Goal: Information Seeking & Learning: Learn about a topic

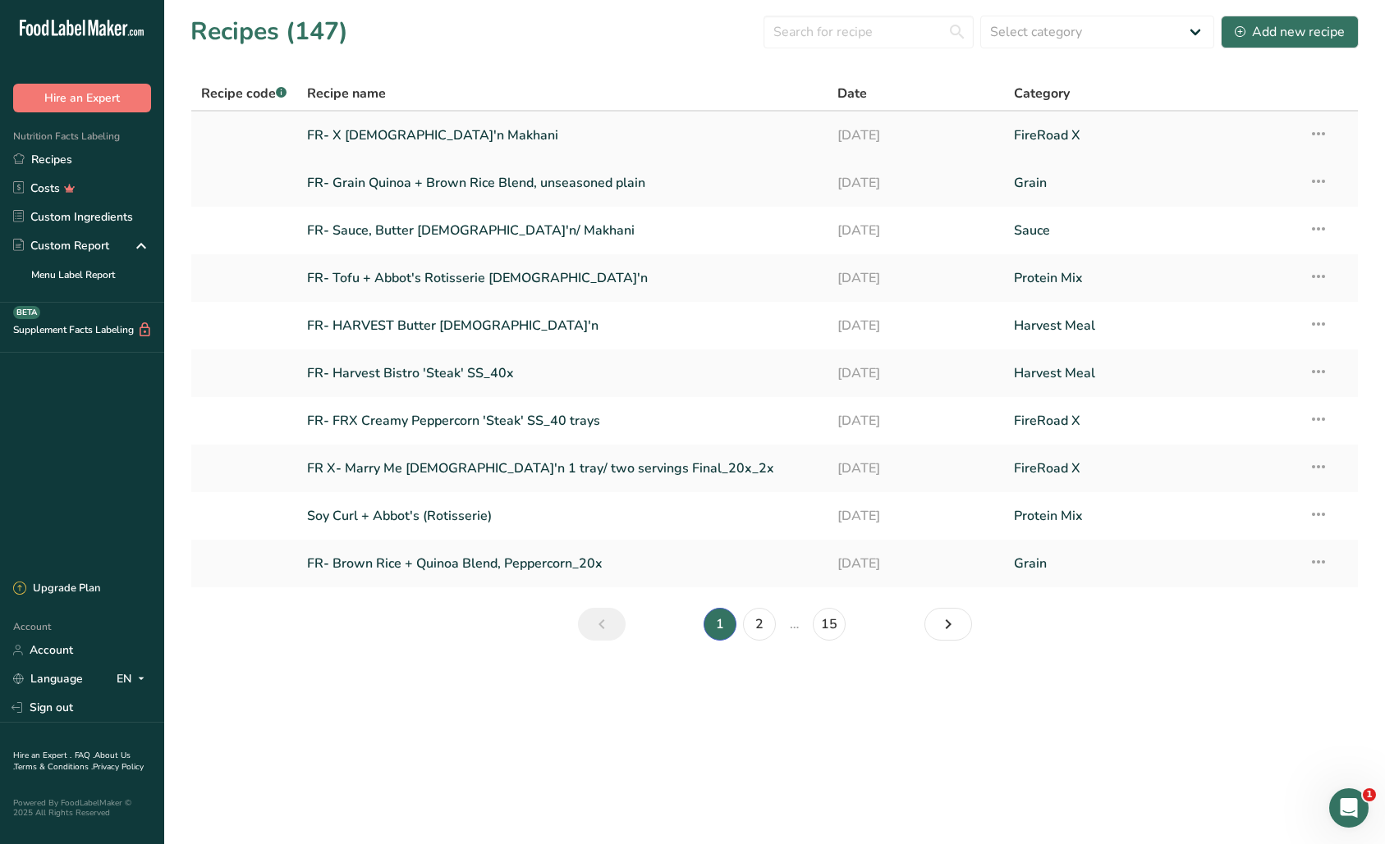
click at [393, 135] on link "FR- X [DEMOGRAPHIC_DATA]'n Makhani" at bounding box center [562, 135] width 510 height 34
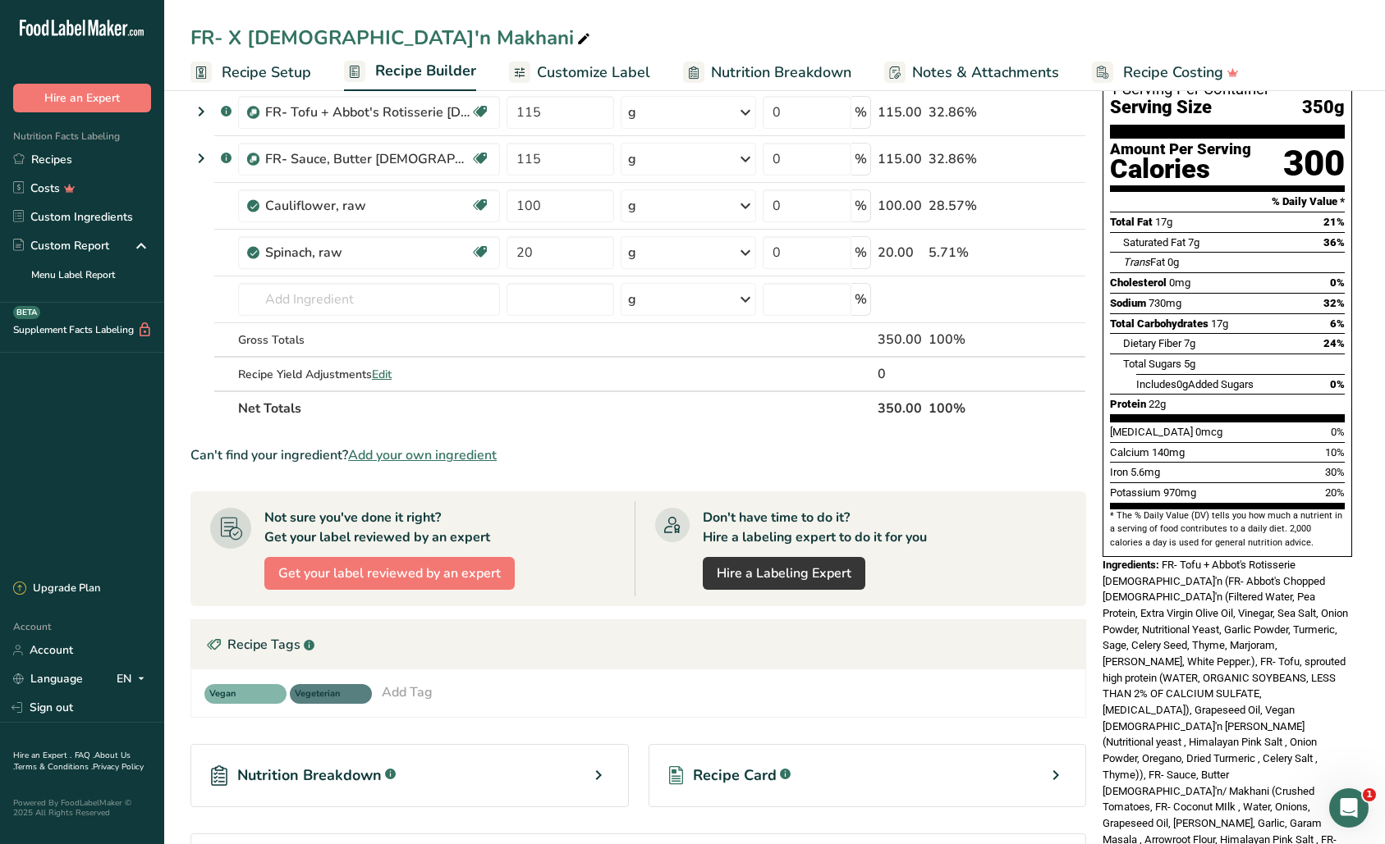
scroll to position [127, 0]
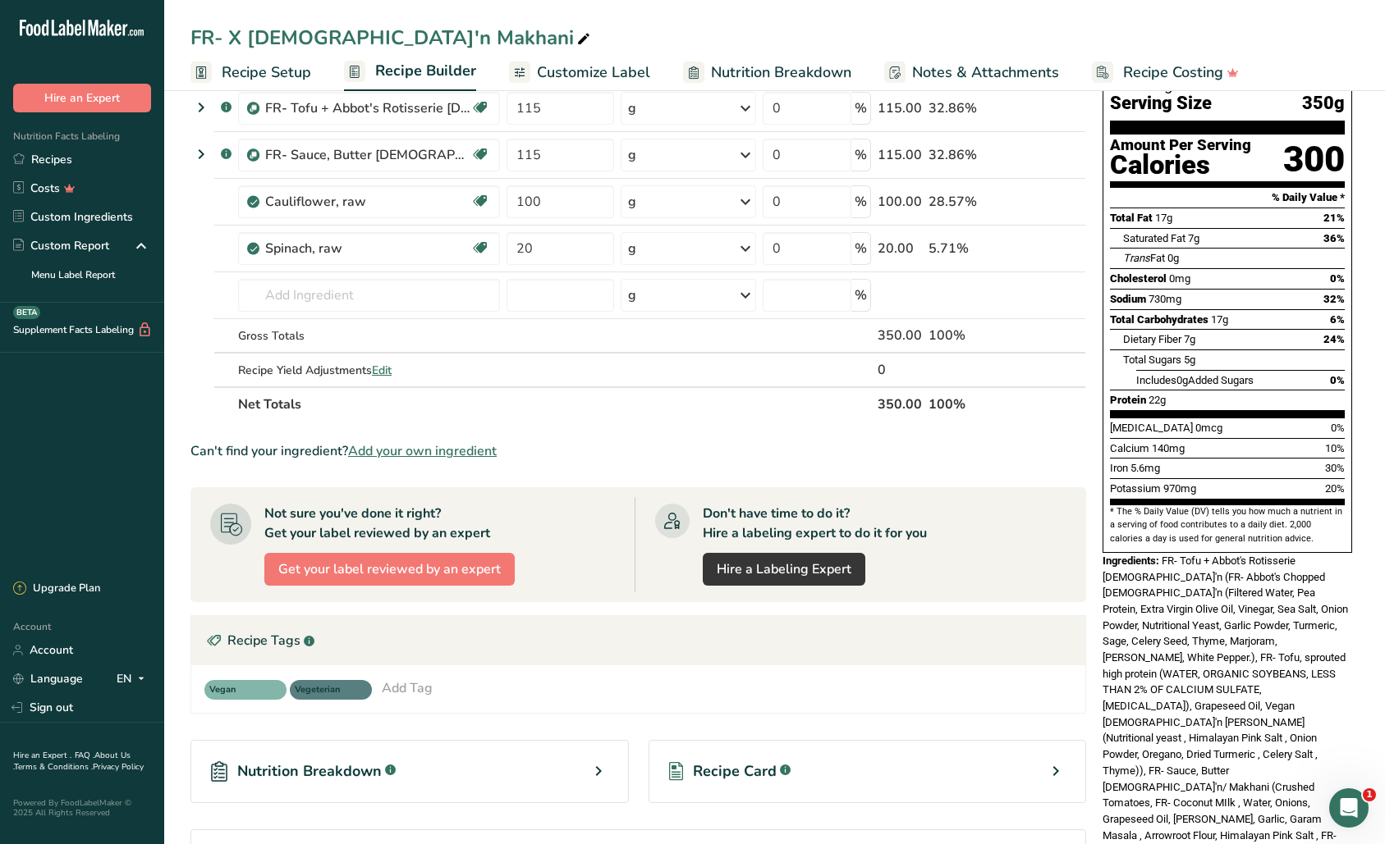
drag, startPoint x: 1165, startPoint y: 652, endPoint x: 1245, endPoint y: 786, distance: 155.7
click at [1254, 795] on div "Nutrition Facts 1 Serving Per Container Serving Size 350g Amount Per Serving Ca…" at bounding box center [1227, 441] width 263 height 914
click at [1208, 687] on span "FR- Tofu + Abbot's Rotisserie [DEMOGRAPHIC_DATA]'n (FR- Abbot's Chopped [DEMOGR…" at bounding box center [1226, 714] width 249 height 319
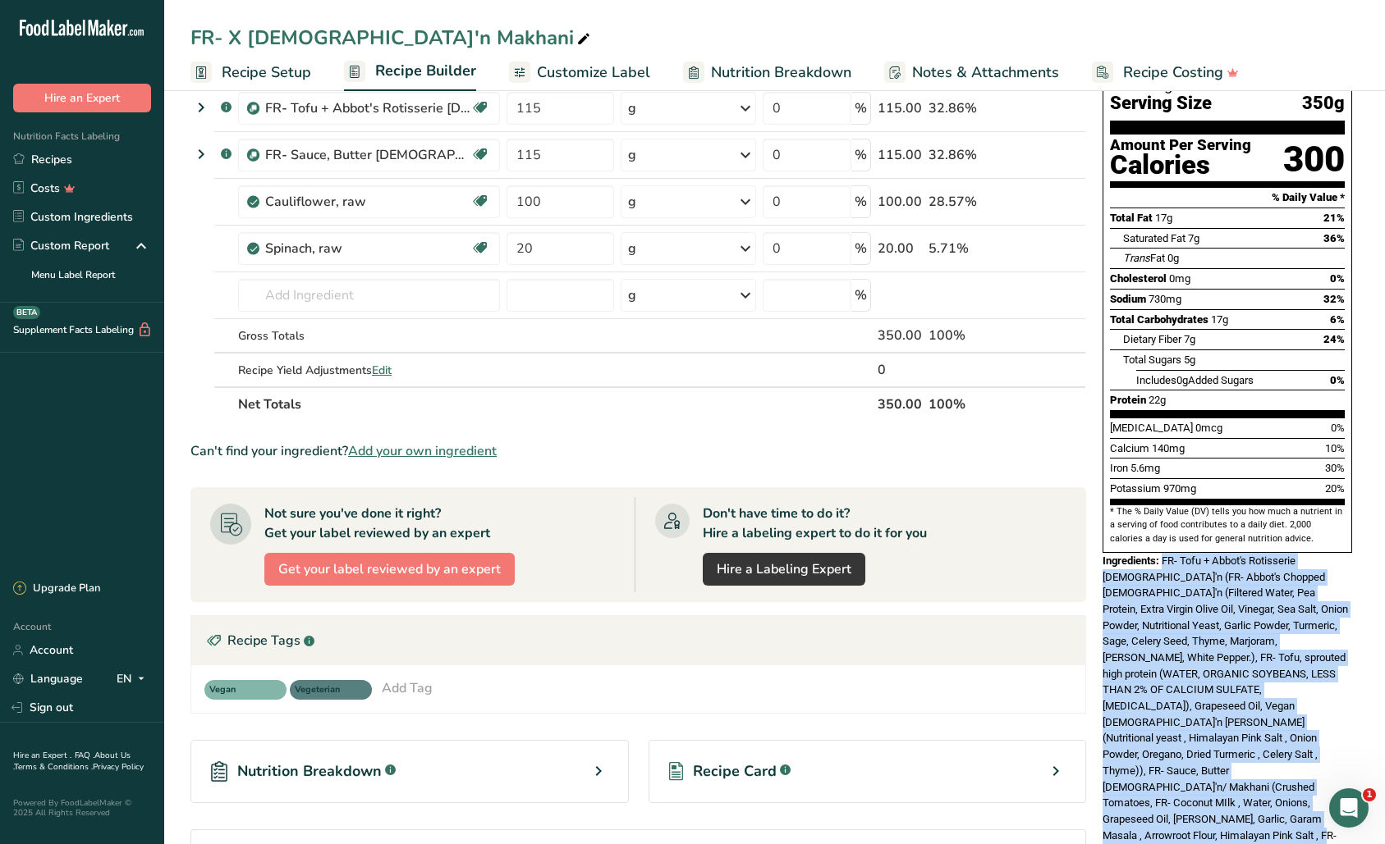
drag, startPoint x: 1164, startPoint y: 525, endPoint x: 1220, endPoint y: 747, distance: 228.7
click at [1219, 776] on div "Ingredients: FR- Tofu + Abbot's Rotisserie [DEMOGRAPHIC_DATA]'n (FR- Abbot's Ch…" at bounding box center [1226, 714] width 249 height 323
copy span "FR- Tofu + Abbot's Rotisserie [DEMOGRAPHIC_DATA]'n (FR- Abbot's Chopped [DEMOGR…"
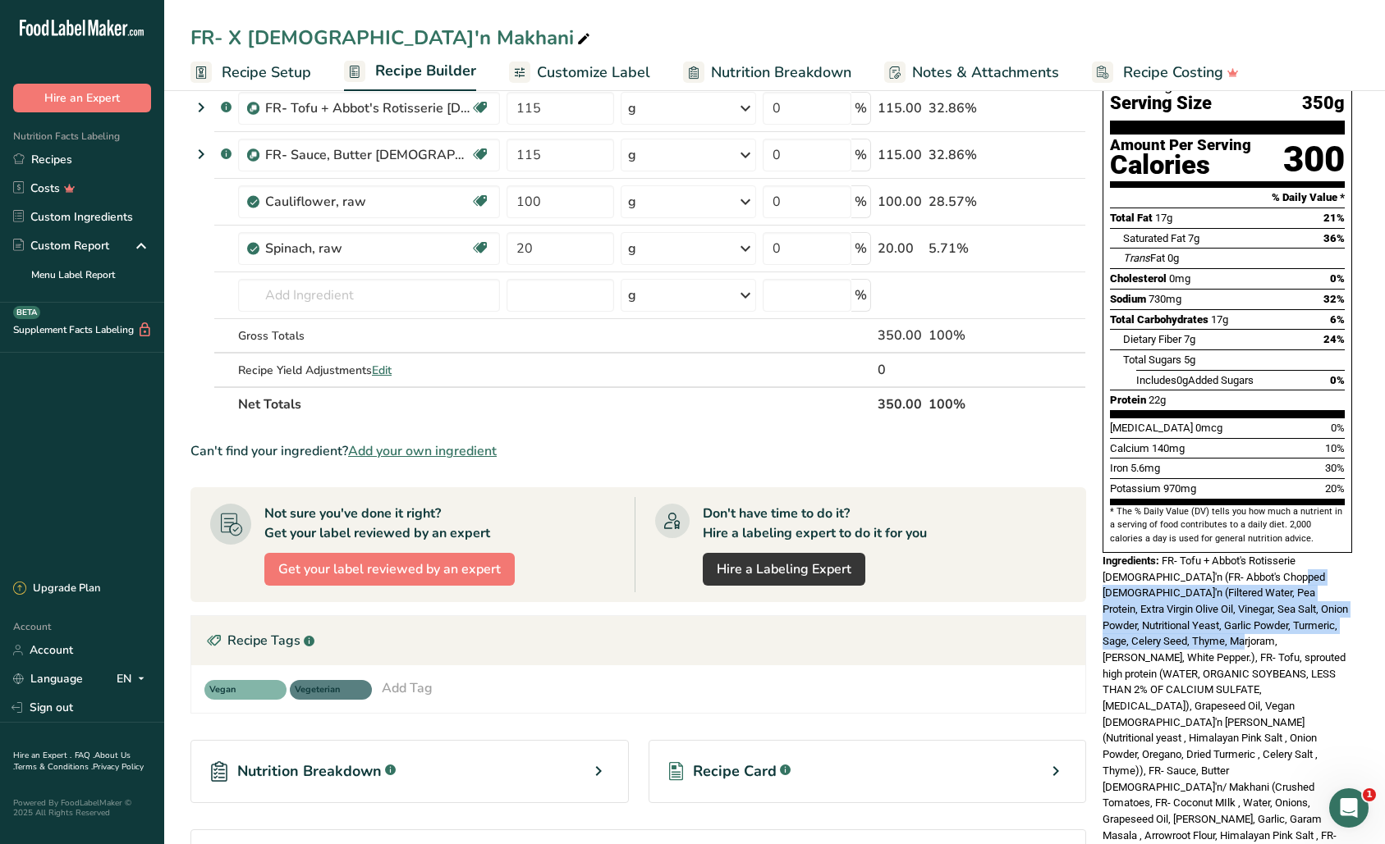
drag, startPoint x: 1249, startPoint y: 542, endPoint x: 1197, endPoint y: 600, distance: 78.4
click at [1197, 600] on span "FR- Tofu + Abbot's Rotisserie [DEMOGRAPHIC_DATA]'n (FR- Abbot's Chopped [DEMOGR…" at bounding box center [1226, 714] width 249 height 319
copy span "Filtered Water, Pea Protein, Extra Virgin Olive Oil, Vinegar, Sea Salt, Onion P…"
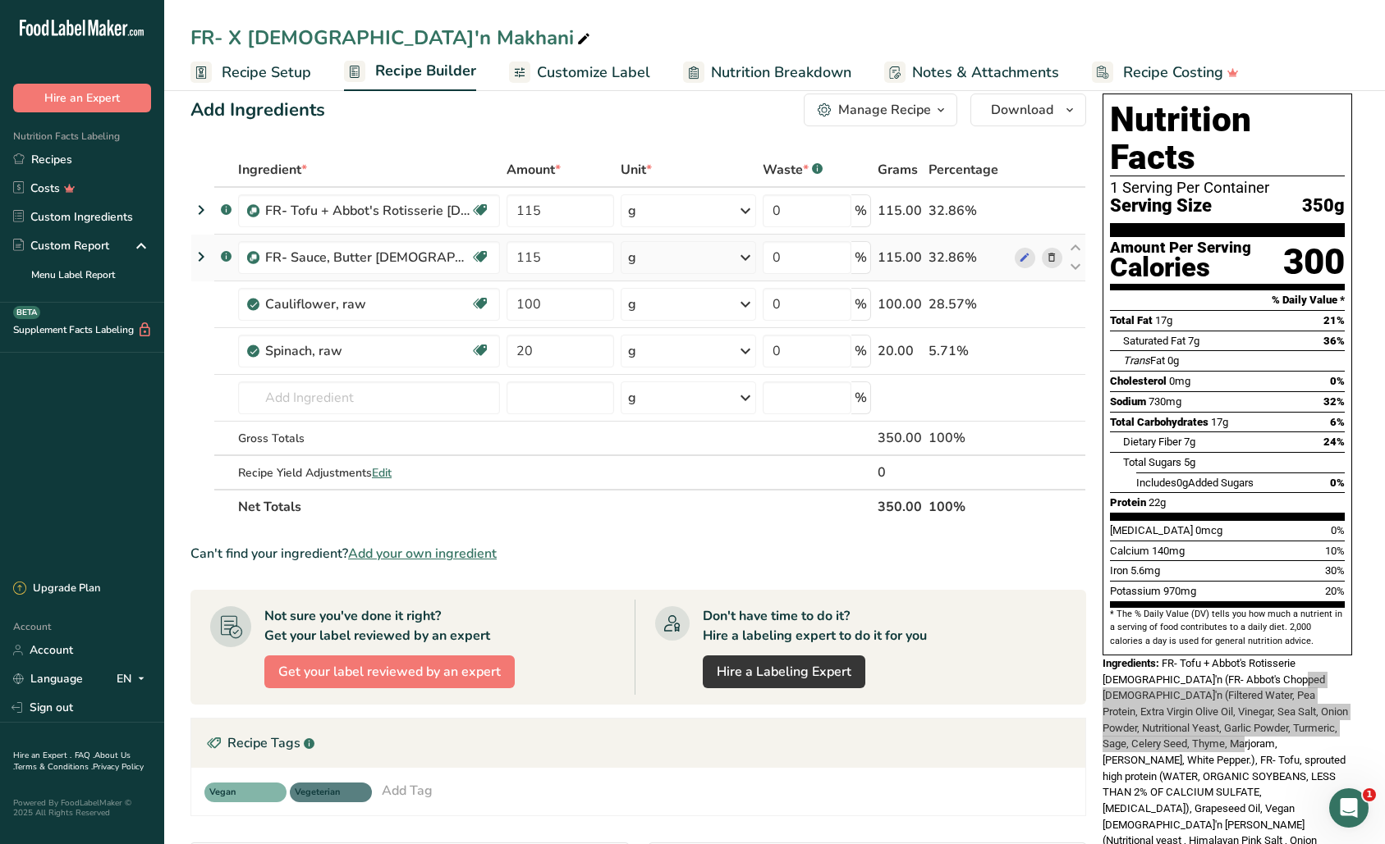
scroll to position [27, 0]
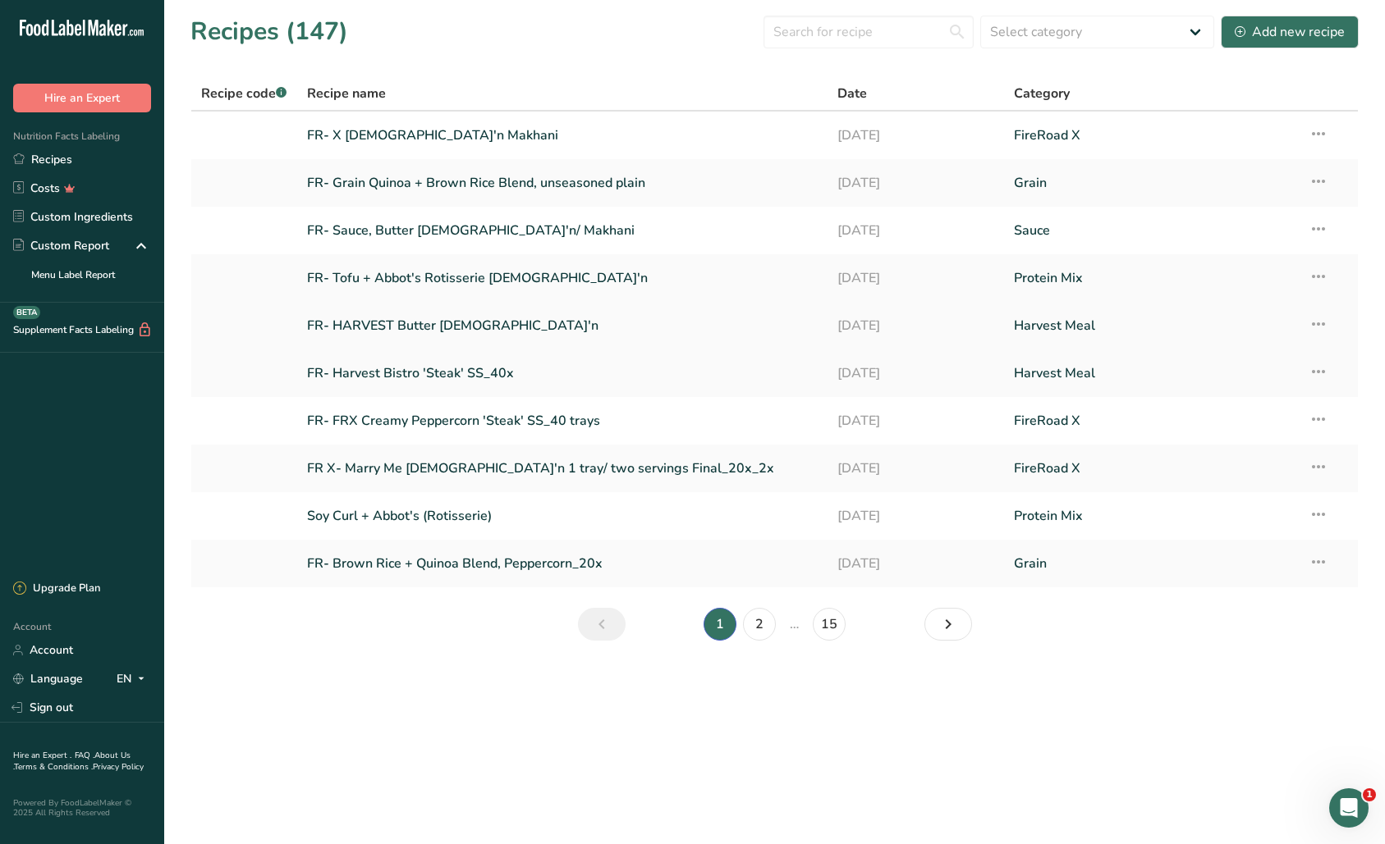
click at [442, 327] on link "FR- HARVEST Butter [DEMOGRAPHIC_DATA]'n" at bounding box center [562, 326] width 510 height 34
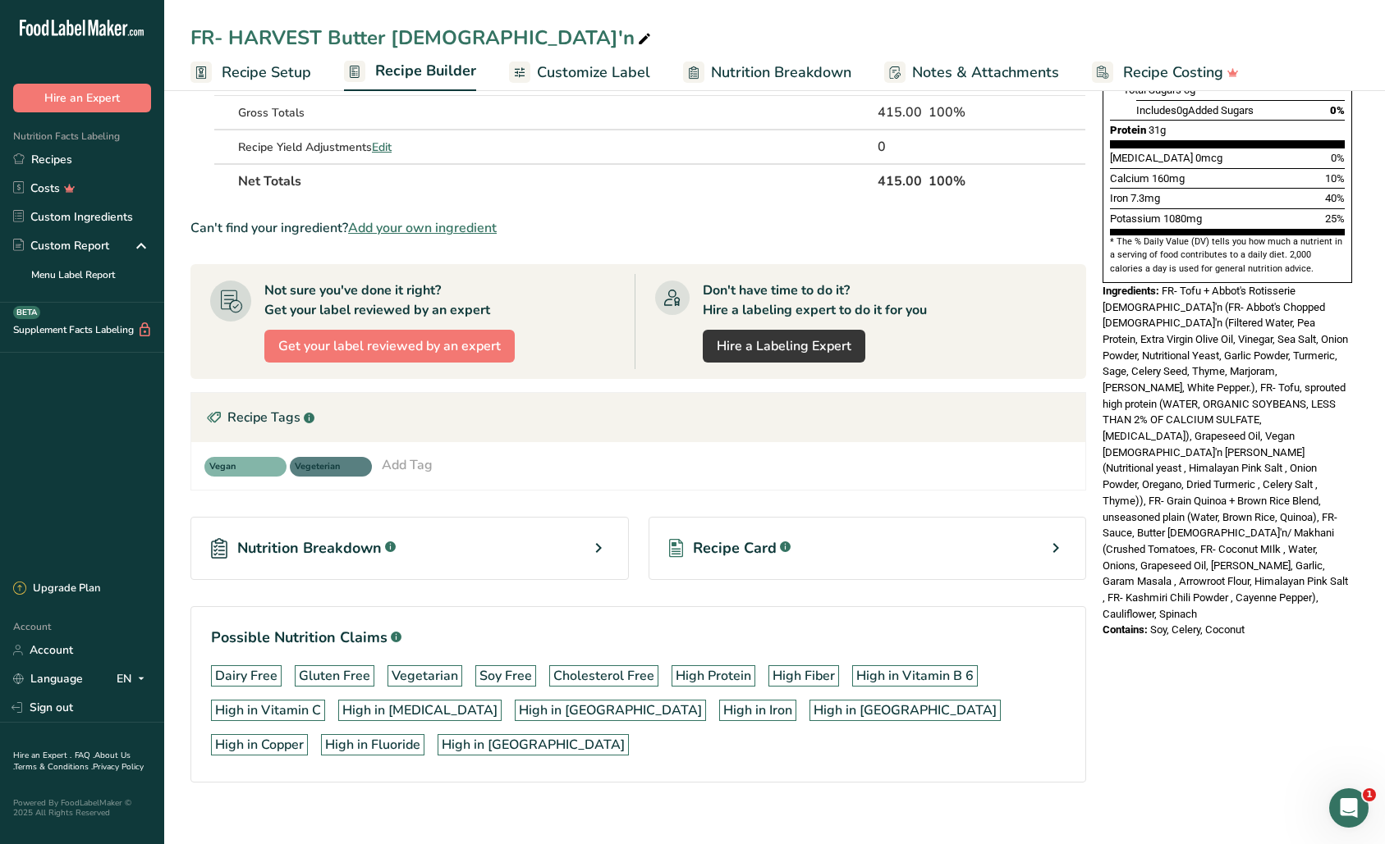
scroll to position [414, 0]
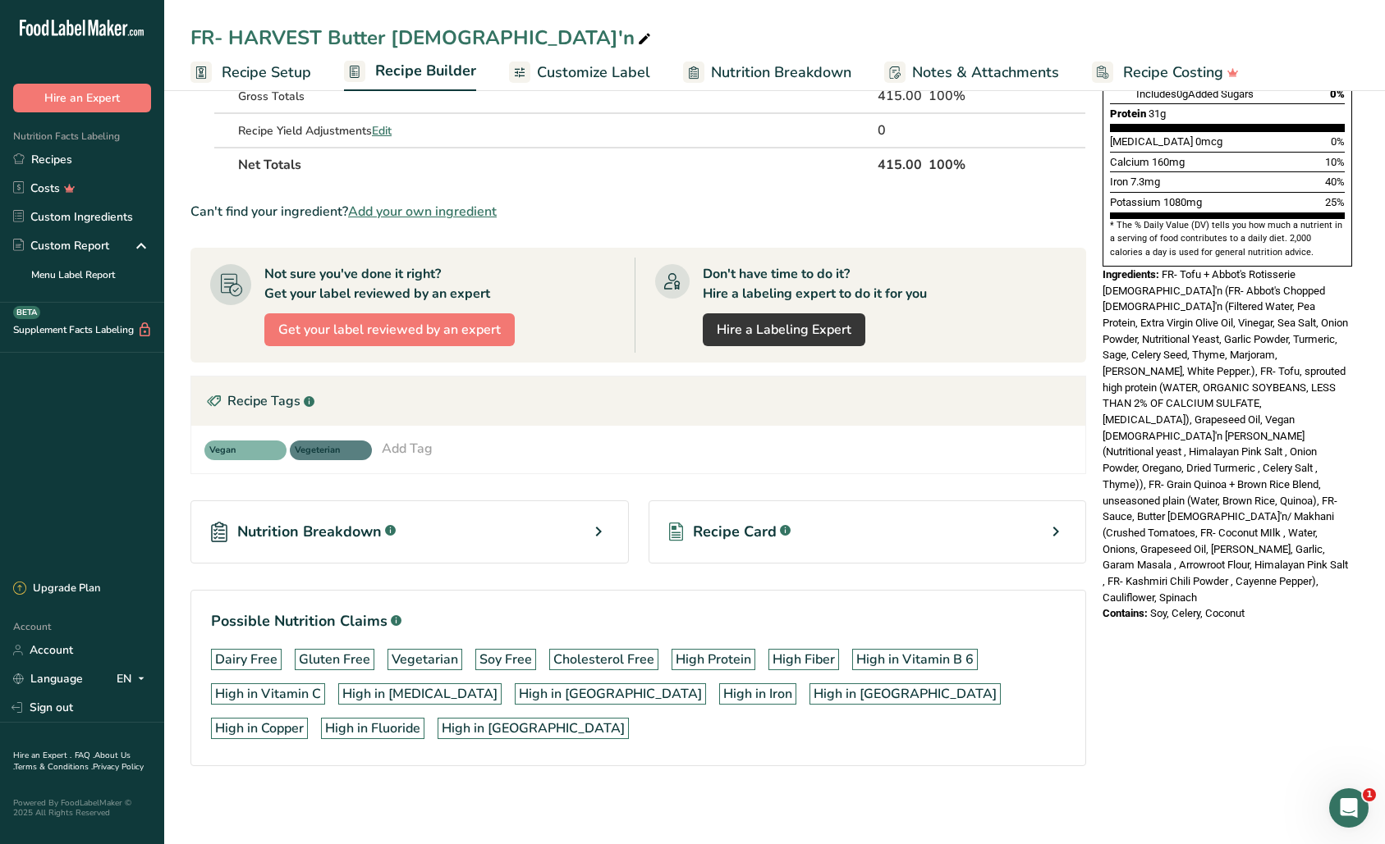
drag, startPoint x: 131, startPoint y: 369, endPoint x: 132, endPoint y: 361, distance: 8.2
click at [131, 369] on div ".a-20{fill:#fff;} Hire an Expert Nutrition Facts Labeling Recipes Costs Custom …" at bounding box center [82, 292] width 164 height 558
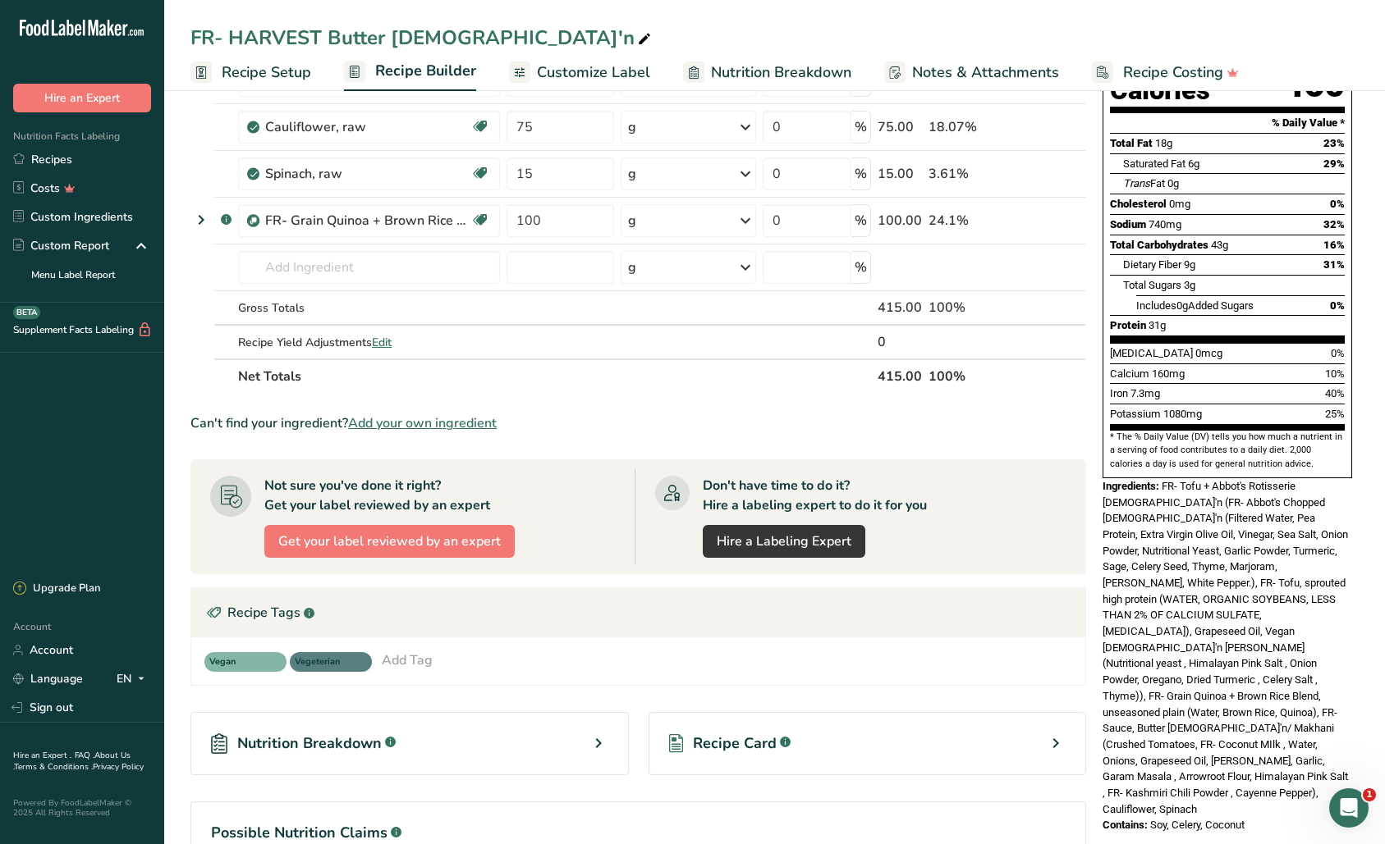
scroll to position [184, 0]
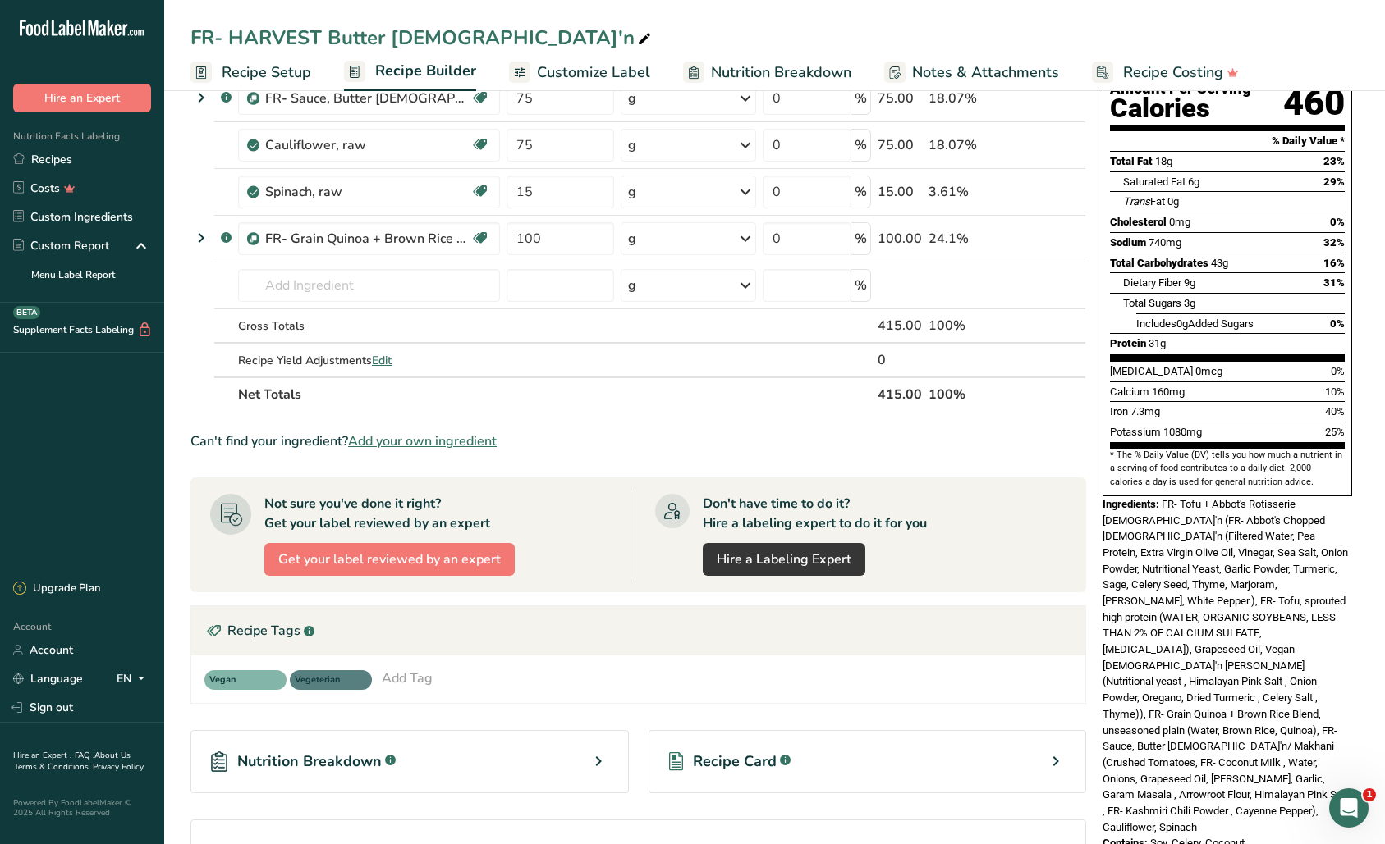
click at [764, 83] on link "Nutrition Breakdown" at bounding box center [767, 72] width 168 height 37
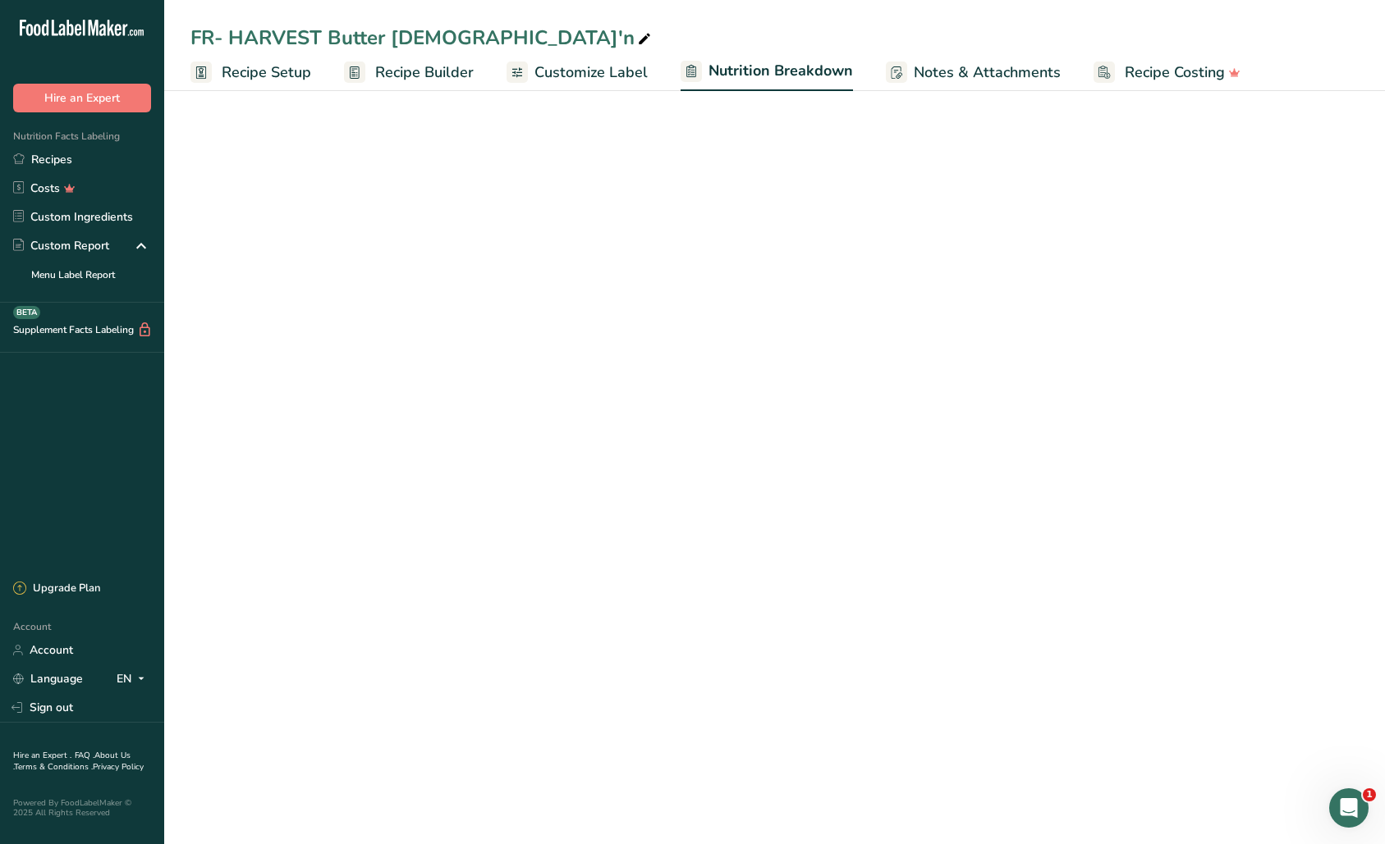
select select "Calories"
